Goal: Check status: Check status

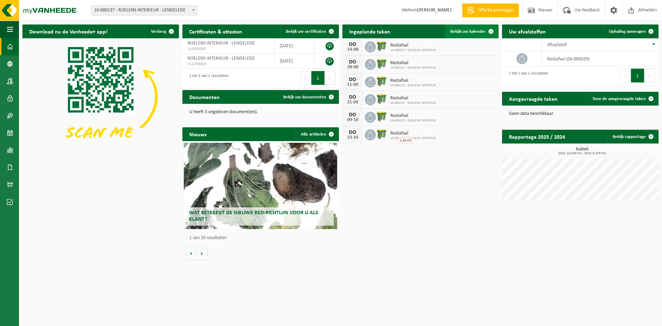
click at [467, 29] on span "Bekijk uw kalender" at bounding box center [469, 31] width 36 height 4
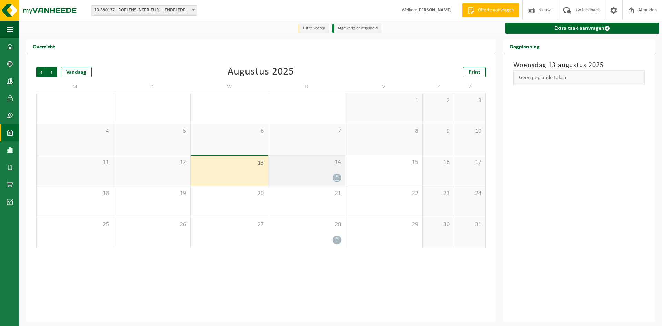
click at [340, 176] on icon at bounding box center [337, 178] width 6 height 6
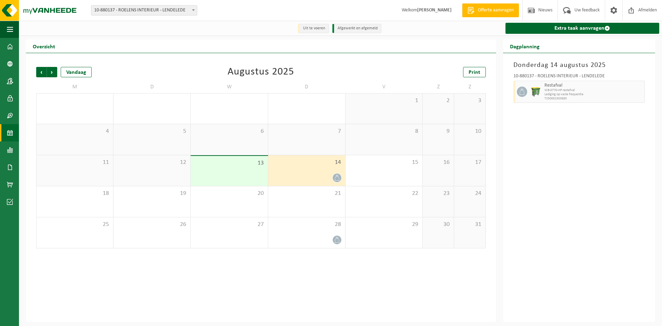
drag, startPoint x: 295, startPoint y: 167, endPoint x: 459, endPoint y: 152, distance: 165.6
click at [454, 155] on tr "4 5 6 7 8 9 10" at bounding box center [261, 139] width 450 height 31
click at [6, 6] on img at bounding box center [41, 10] width 83 height 21
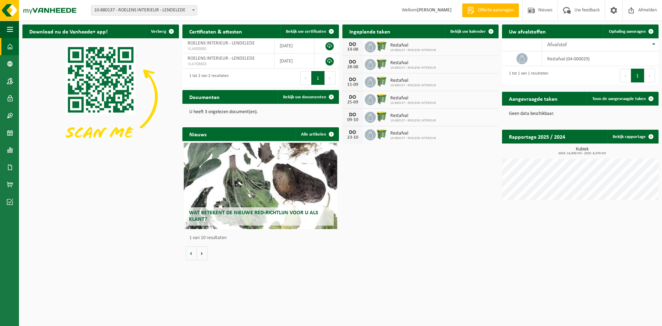
click at [399, 62] on span "Restafval" at bounding box center [413, 63] width 46 height 6
click at [361, 65] on div "DO 28-08" at bounding box center [353, 64] width 21 height 17
click at [352, 63] on div "DO" at bounding box center [353, 62] width 14 height 6
click at [381, 62] on img at bounding box center [382, 64] width 12 height 12
click at [395, 61] on span "Restafval" at bounding box center [413, 63] width 46 height 6
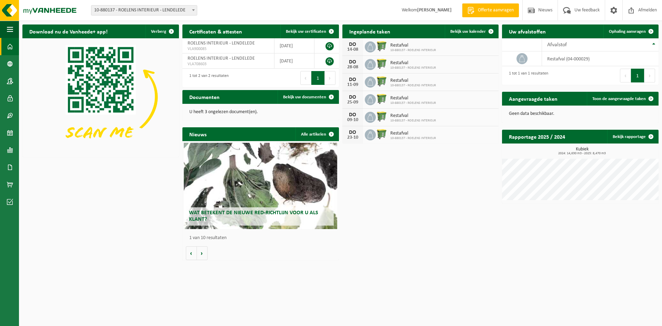
click at [353, 63] on div "DO" at bounding box center [353, 62] width 14 height 6
drag, startPoint x: 371, startPoint y: 63, endPoint x: 376, endPoint y: 64, distance: 4.8
click at [372, 64] on icon at bounding box center [370, 64] width 7 height 7
click at [441, 63] on div "DO 28-08 Restafval 10-880137 - ROELENS INTERIEUR" at bounding box center [421, 65] width 157 height 18
click at [502, 12] on span "Offerte aanvragen" at bounding box center [495, 10] width 39 height 7
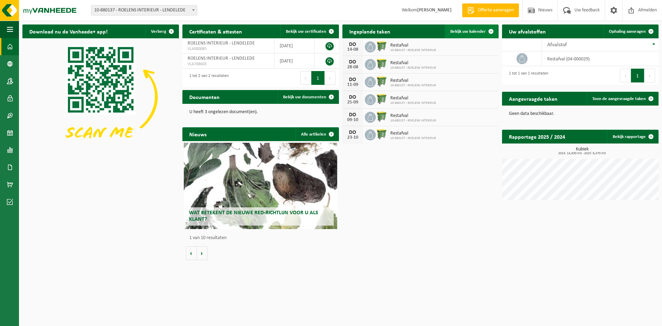
click at [464, 32] on span "Bekijk uw kalender" at bounding box center [469, 31] width 36 height 4
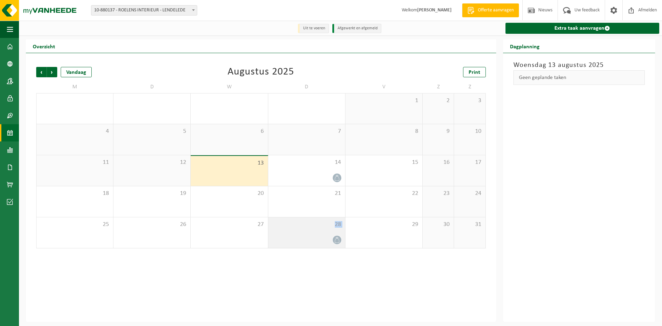
click at [300, 232] on div "28" at bounding box center [306, 232] width 77 height 31
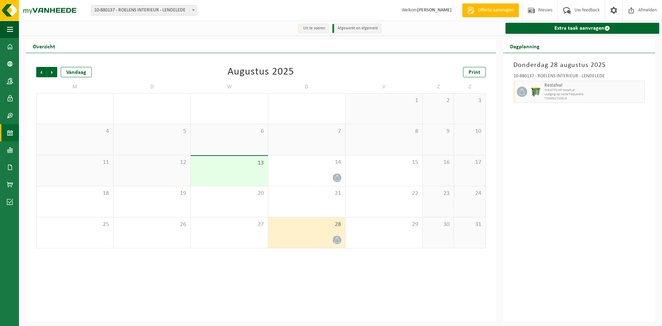
click at [321, 153] on div "7" at bounding box center [306, 139] width 77 height 31
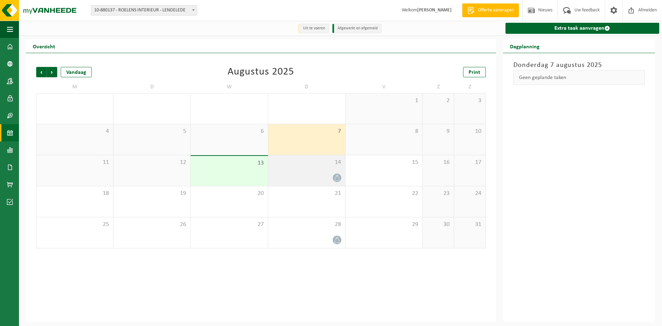
click at [322, 166] on span "14" at bounding box center [307, 163] width 70 height 8
